Goal: Book appointment/travel/reservation

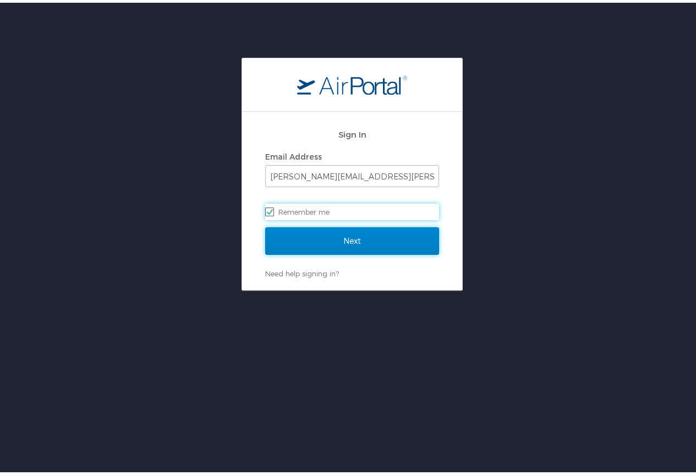
click at [321, 240] on input "Next" at bounding box center [352, 238] width 174 height 28
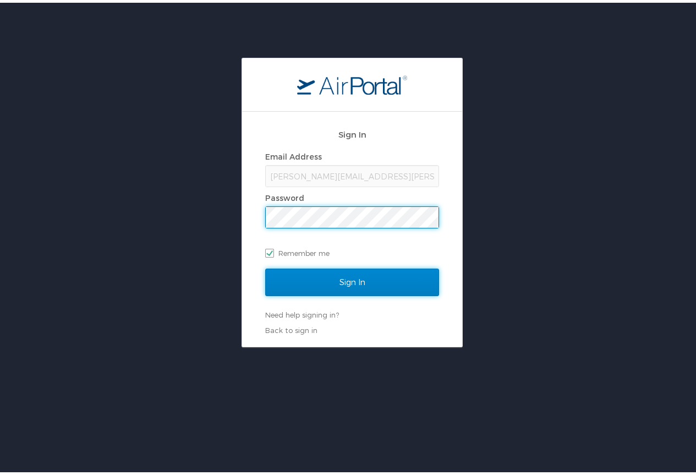
click at [355, 280] on input "Sign In" at bounding box center [352, 280] width 174 height 28
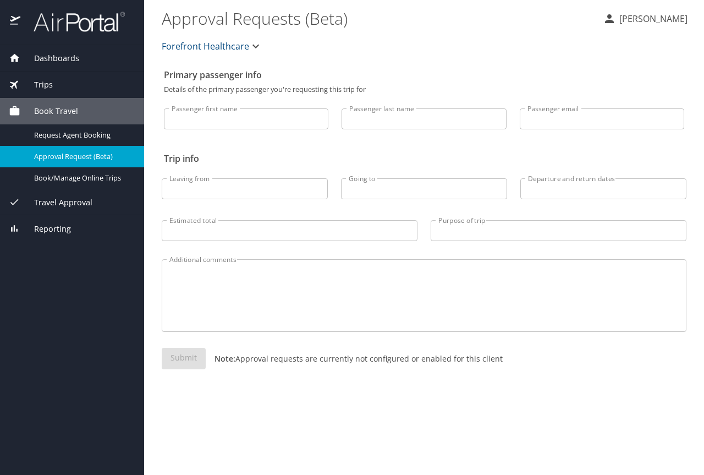
click at [61, 107] on span "Book Travel" at bounding box center [49, 111] width 58 height 12
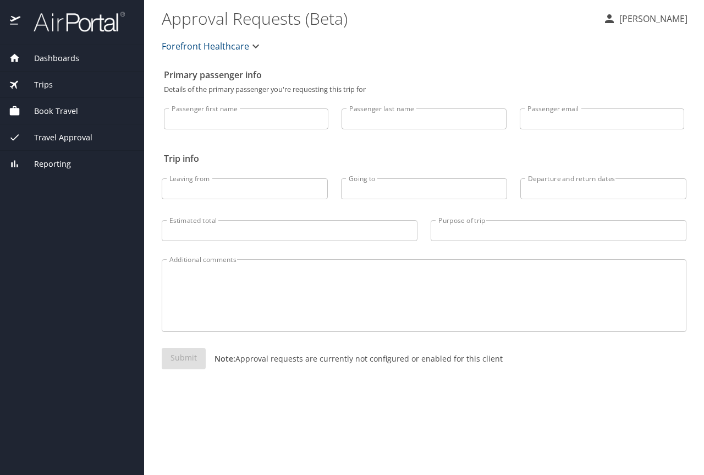
click at [61, 107] on span "Book Travel" at bounding box center [49, 111] width 58 height 12
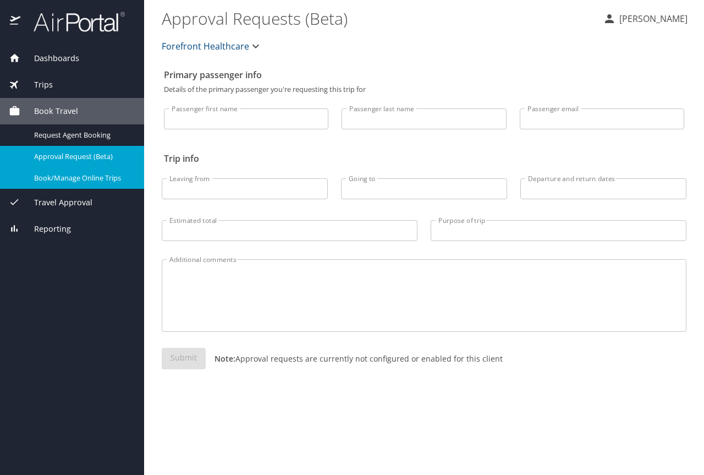
click at [64, 174] on span "Book/Manage Online Trips" at bounding box center [82, 178] width 97 height 10
